Goal: Information Seeking & Learning: Learn about a topic

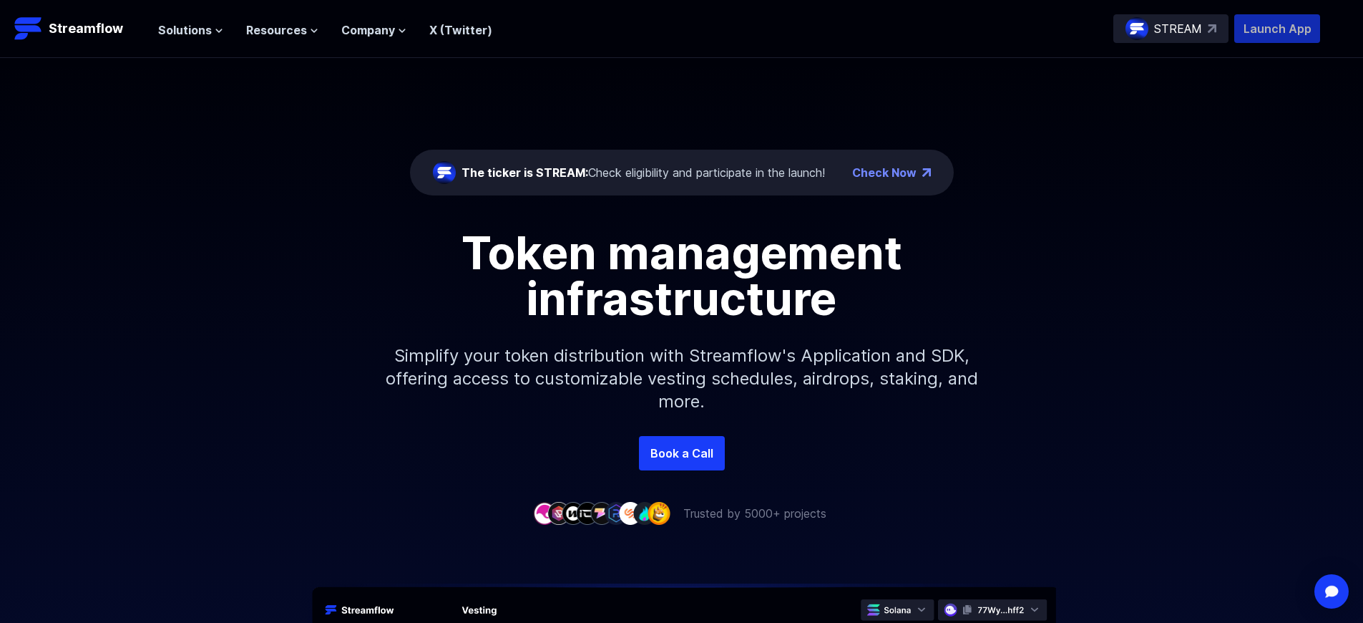
click at [1277, 29] on p "Launch App" at bounding box center [1277, 28] width 86 height 29
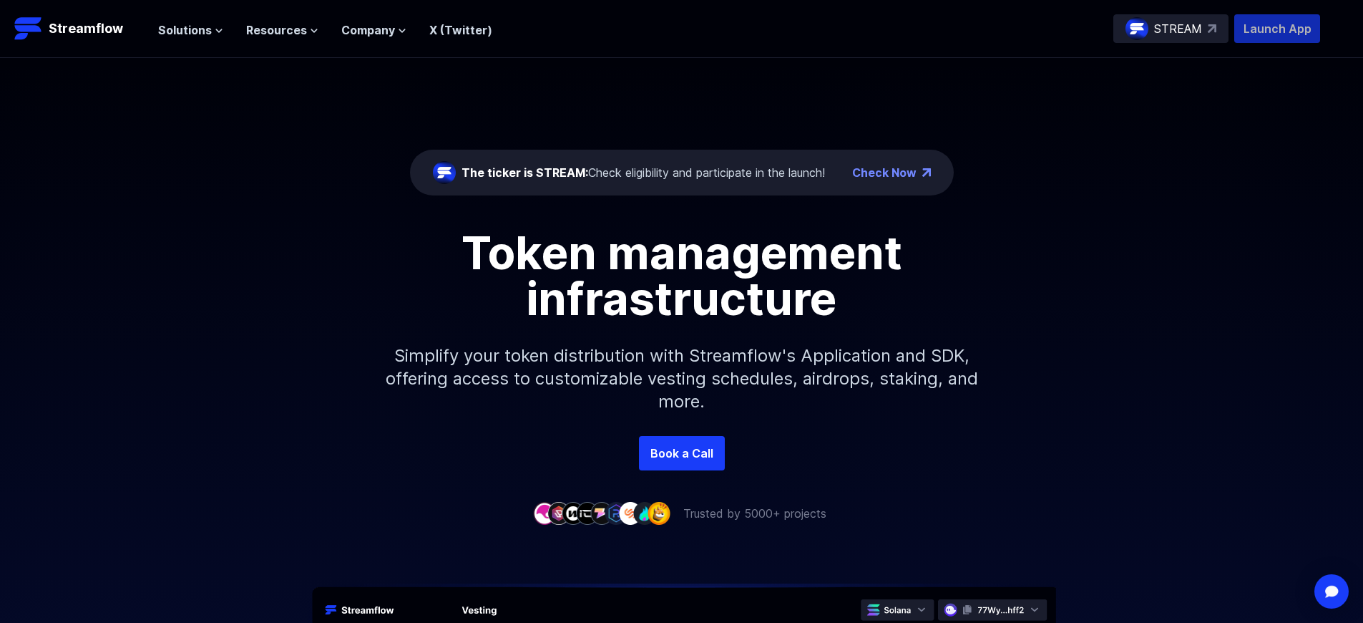
click at [1277, 29] on p "Launch App" at bounding box center [1277, 28] width 86 height 29
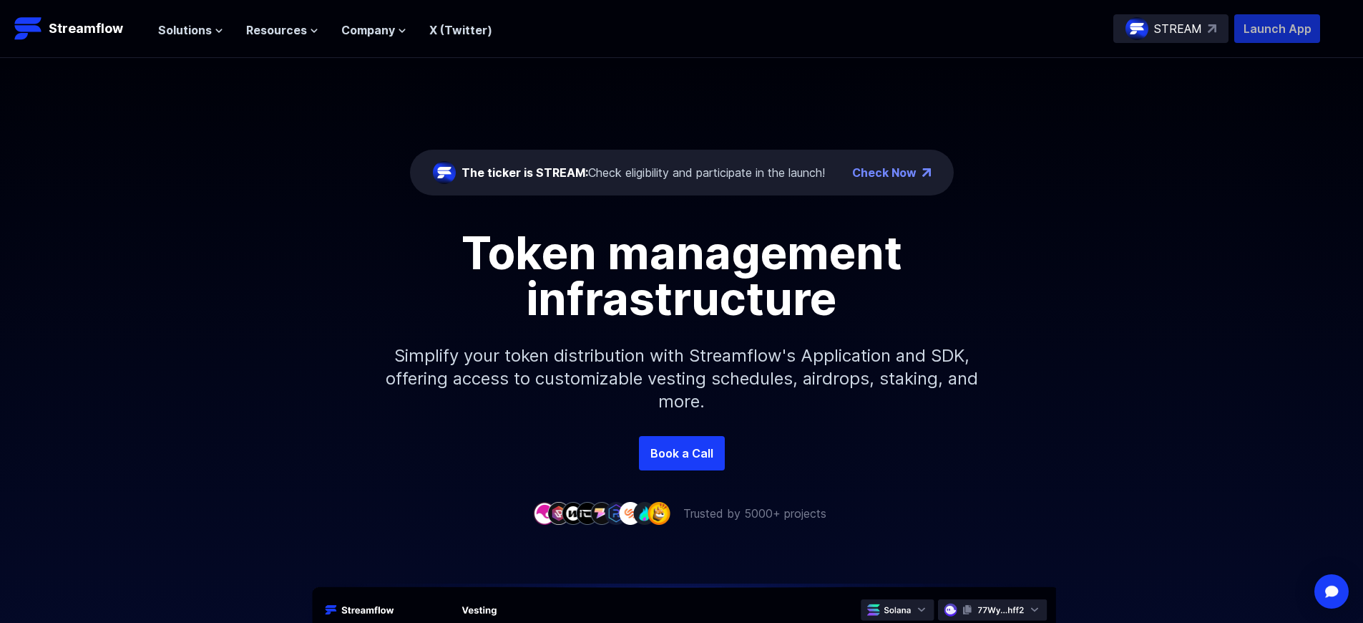
click at [1277, 29] on p "Launch App" at bounding box center [1277, 28] width 86 height 29
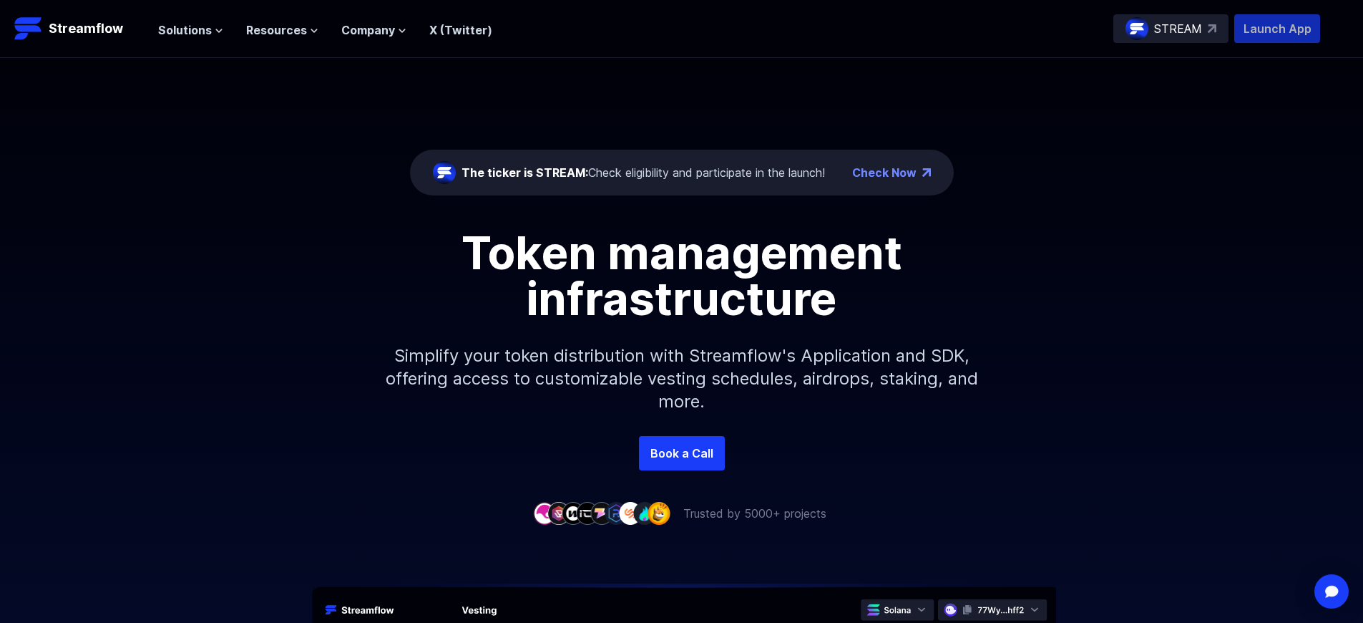
click at [1277, 29] on p "Launch App" at bounding box center [1277, 28] width 86 height 29
